Goal: Book appointment/travel/reservation

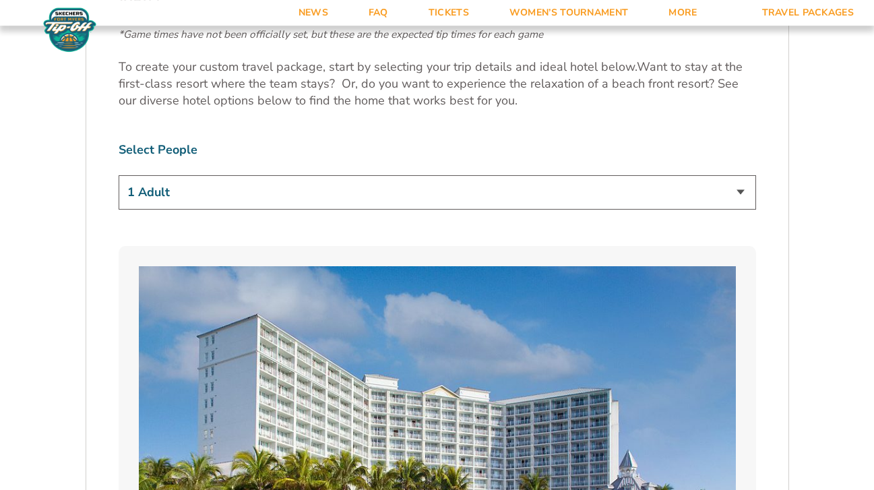
scroll to position [801, 0]
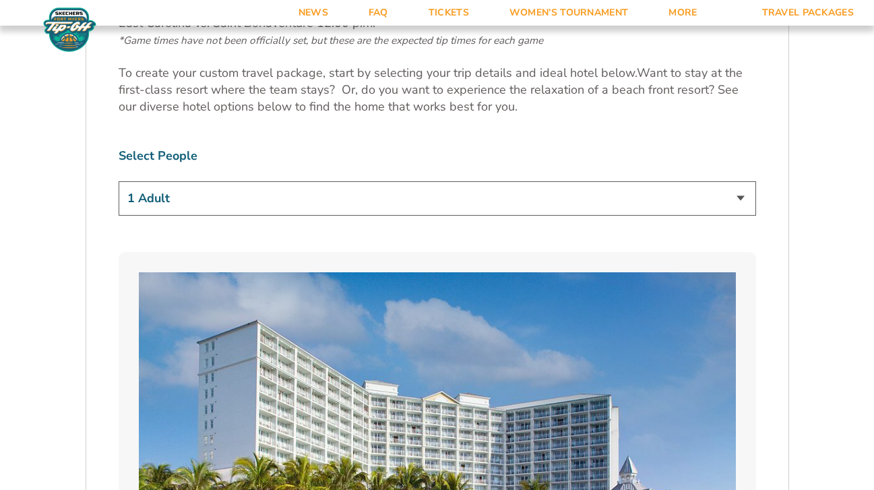
click at [119, 181] on select "1 Adult 2 Adults 3 Adults 4 Adults 2 Adults + 1 Child 2 Adults + 2 Children 2 A…" at bounding box center [438, 198] width 638 height 34
select select "2 Adults"
click option "2 Adults" at bounding box center [0, 0] width 0 height 0
click at [119, 181] on select "1 Adult 2 Adults 3 Adults 4 Adults 2 Adults + 1 Child 2 Adults + 2 Children 2 A…" at bounding box center [438, 198] width 638 height 34
click option "2 Adults" at bounding box center [0, 0] width 0 height 0
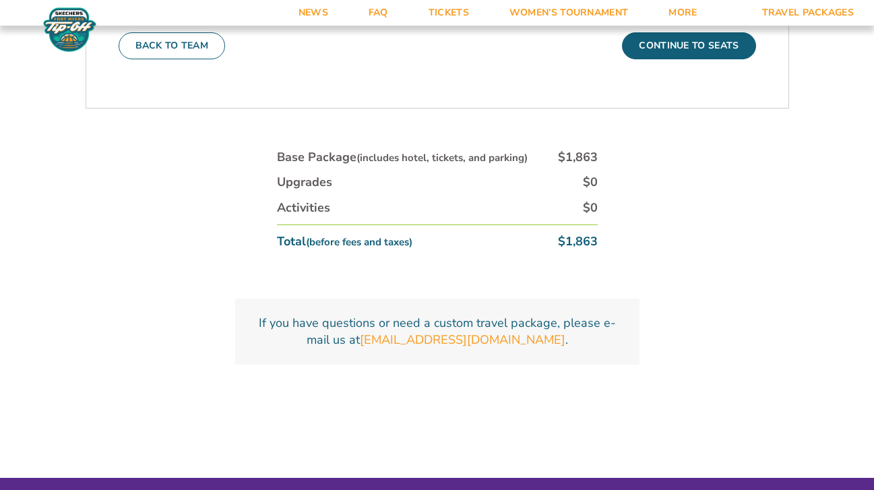
scroll to position [4731, 0]
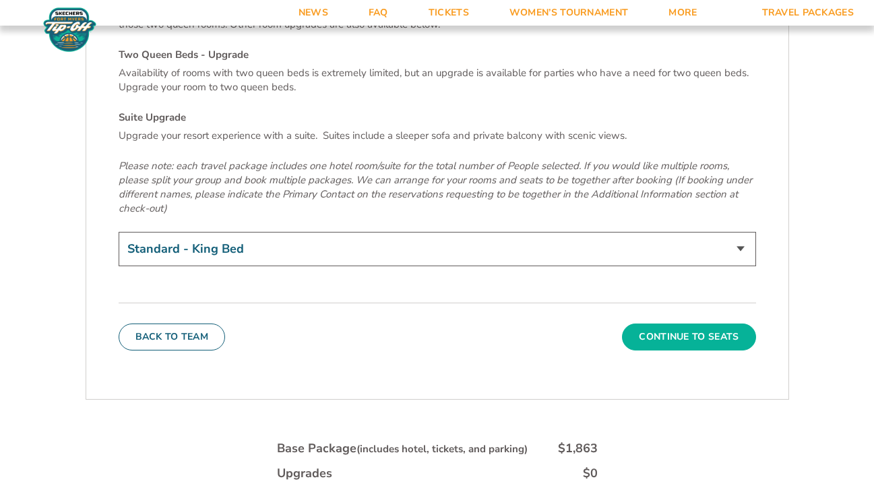
click at [666, 323] on button "Continue To Seats" at bounding box center [688, 336] width 133 height 27
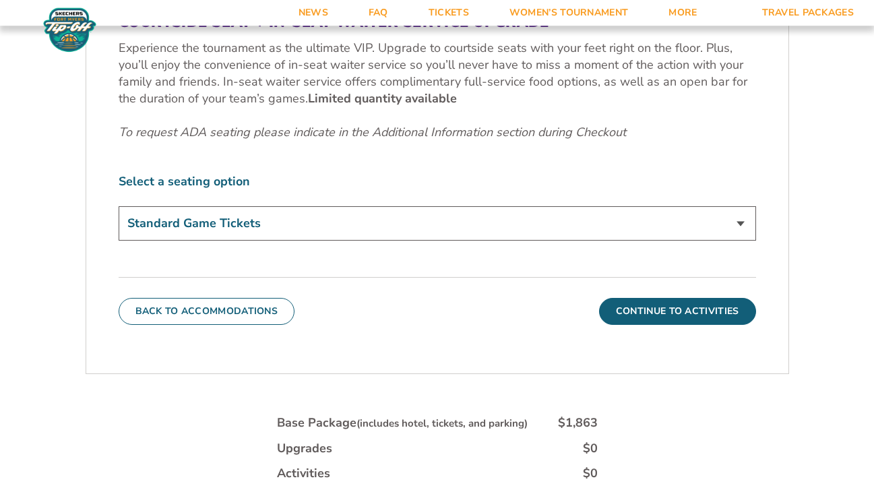
scroll to position [668, 0]
click at [119, 206] on select "Standard Game Tickets Midcourt Seat Upgrade (+$100 per person) Courtside Seat +…" at bounding box center [438, 223] width 638 height 34
drag, startPoint x: 524, startPoint y: 219, endPoint x: 836, endPoint y: 231, distance: 311.6
click at [836, 231] on form "ECU ECU Travel Package 1. Team 2. Accommodations 3. Seats 4. Activities 5. Park…" at bounding box center [437, 13] width 874 height 1362
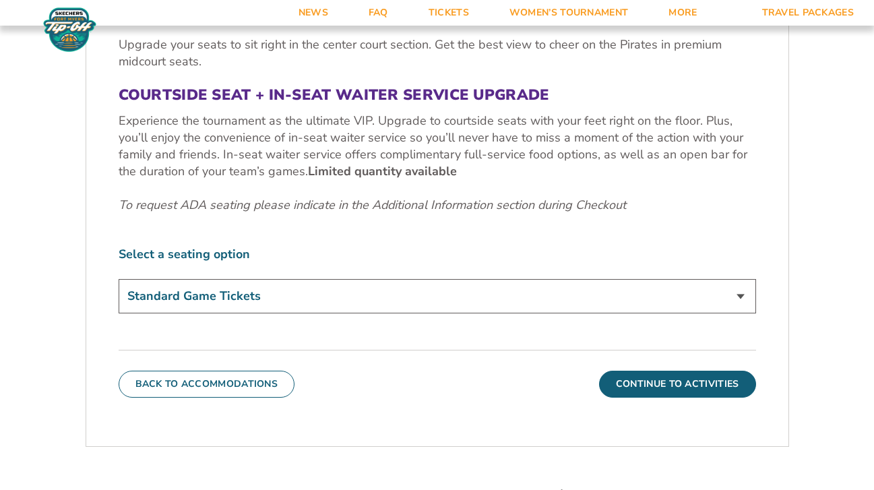
scroll to position [595, 0]
click at [119, 278] on select "Standard Game Tickets Midcourt Seat Upgrade (+$100 per person) Courtside Seat +…" at bounding box center [438, 295] width 638 height 34
click at [348, 413] on div "3. Seats SIDELINE TEAM SECTION Your base package includes a ticket to each East…" at bounding box center [437, 145] width 702 height 570
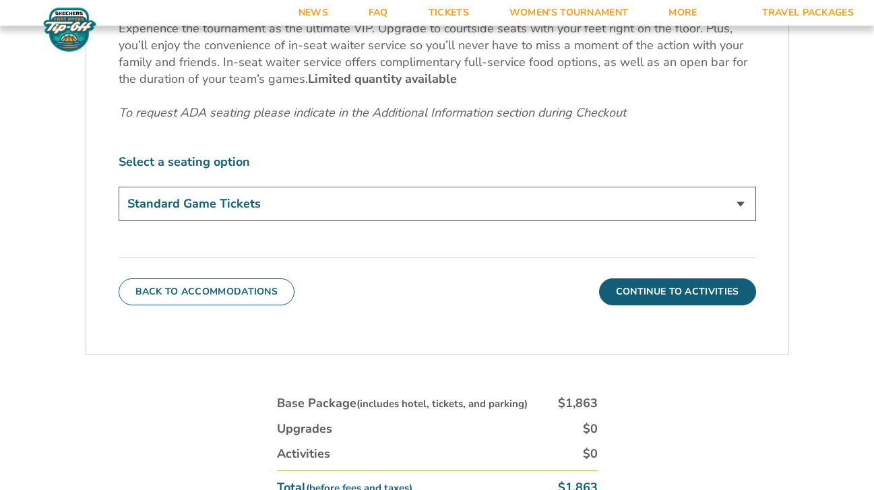
scroll to position [813, 0]
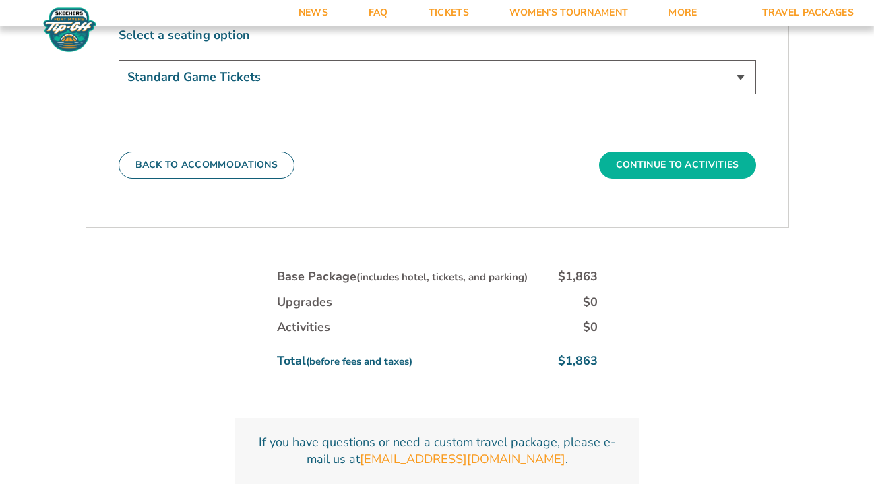
click at [678, 164] on button "Continue To Activities" at bounding box center [677, 165] width 157 height 27
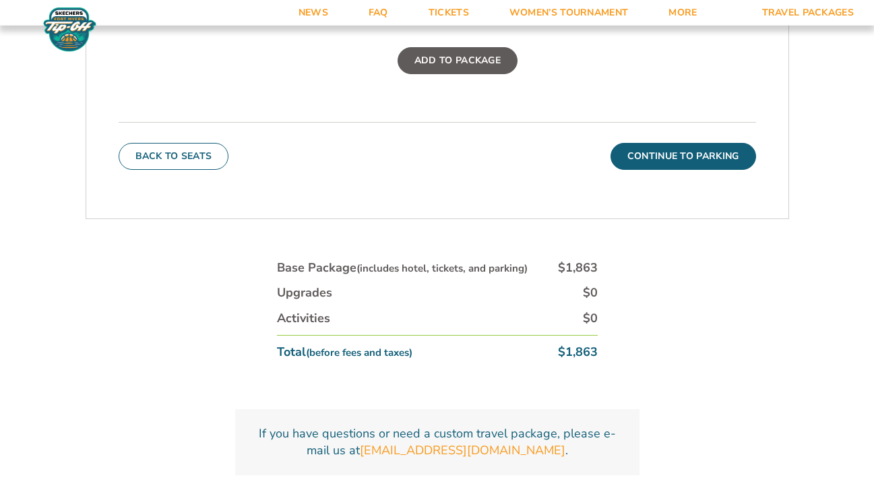
scroll to position [603, 0]
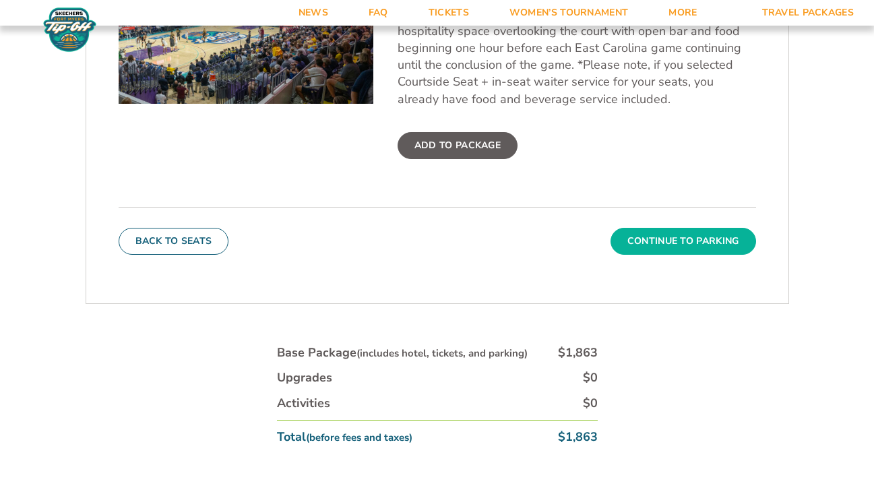
click at [696, 240] on button "Continue To Parking" at bounding box center [684, 241] width 146 height 27
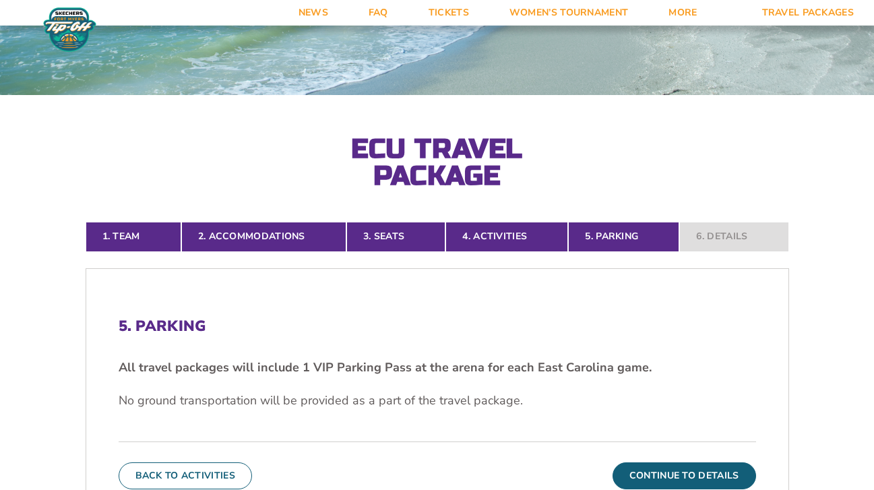
scroll to position [114, 0]
